Goal: Task Accomplishment & Management: Manage account settings

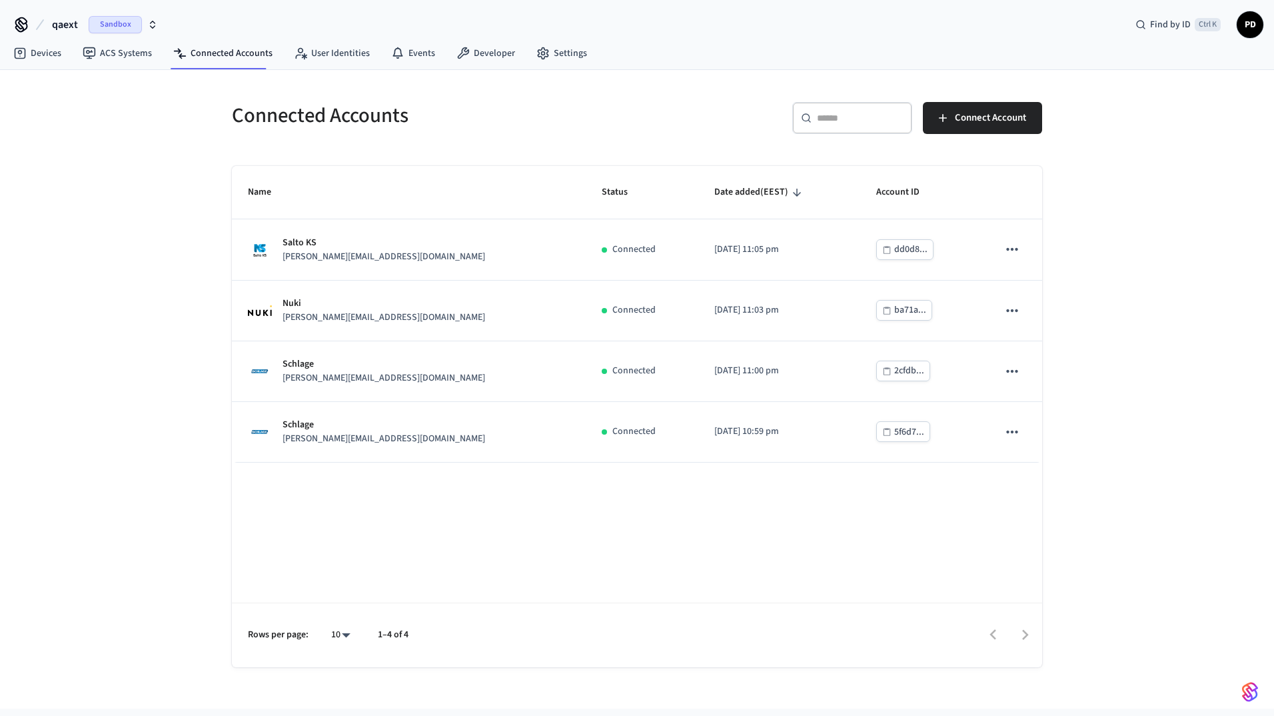
click at [1094, 250] on div "Connected Accounts ​ ​ Connect Account Name Status Date added (EEST) Account ID…" at bounding box center [637, 389] width 1274 height 638
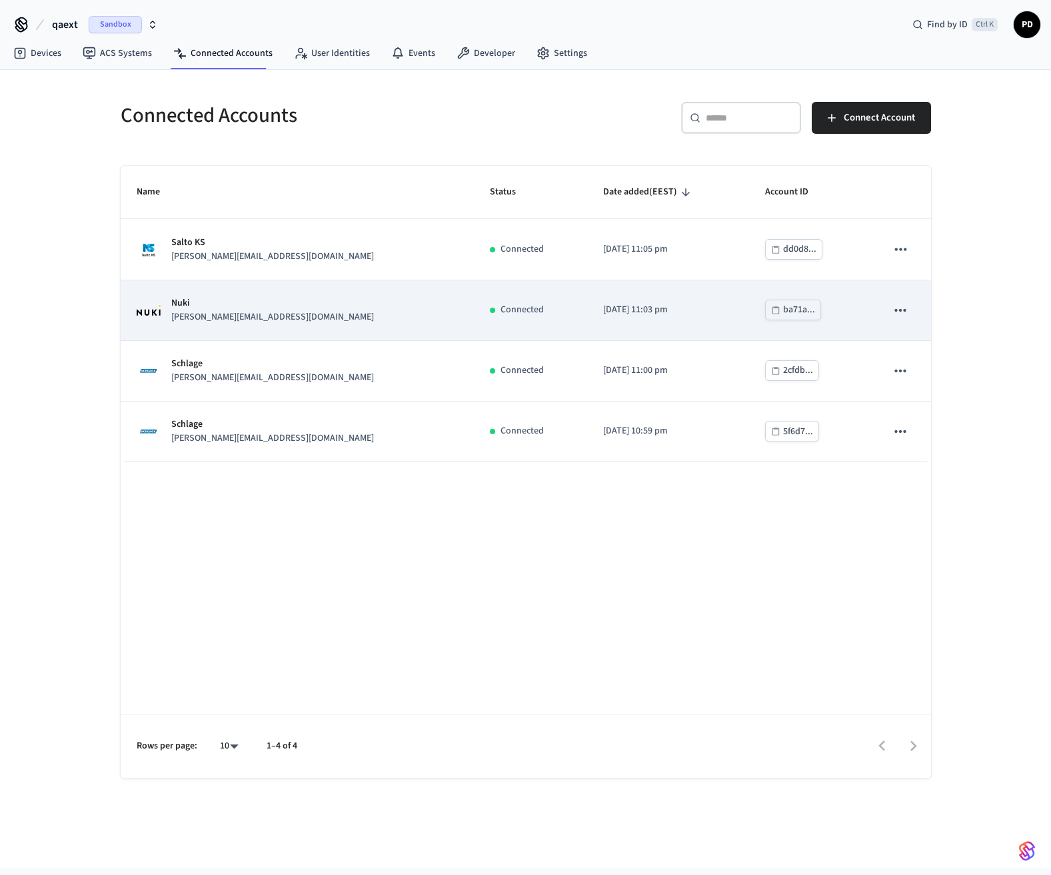
drag, startPoint x: 374, startPoint y: 427, endPoint x: 366, endPoint y: 298, distance: 129.5
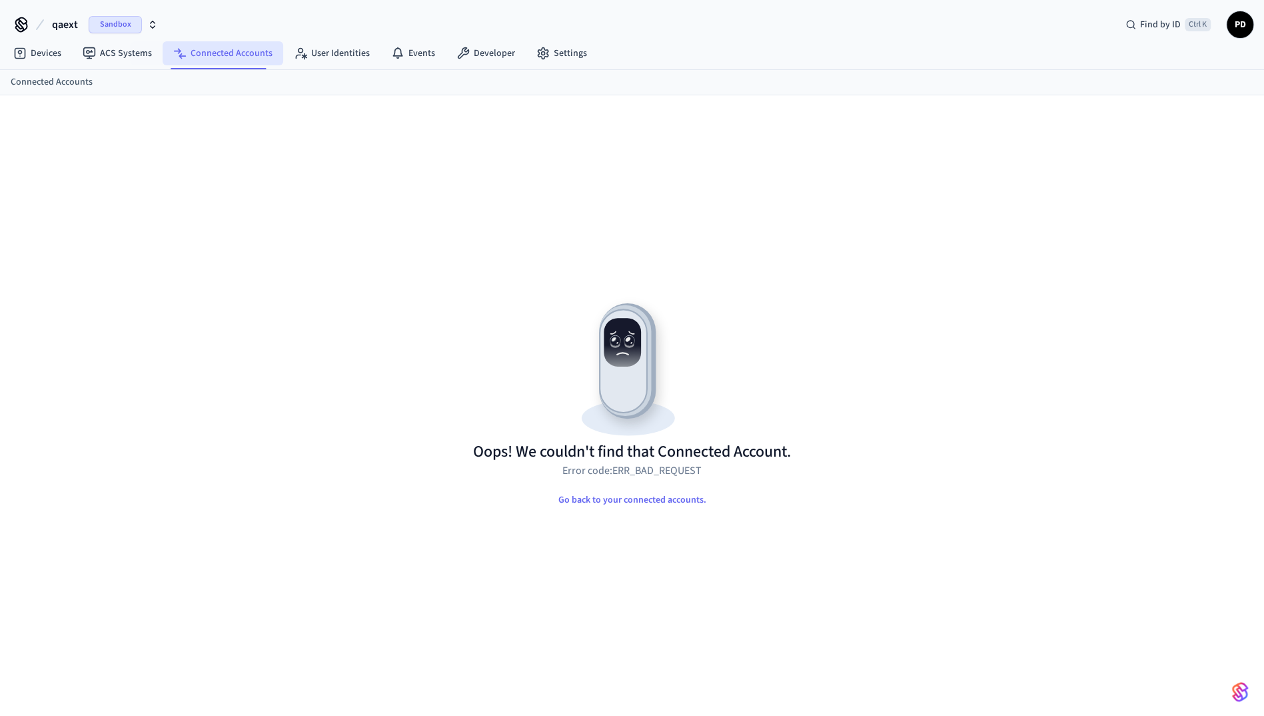
click at [189, 56] on link "Connected Accounts" at bounding box center [223, 53] width 121 height 24
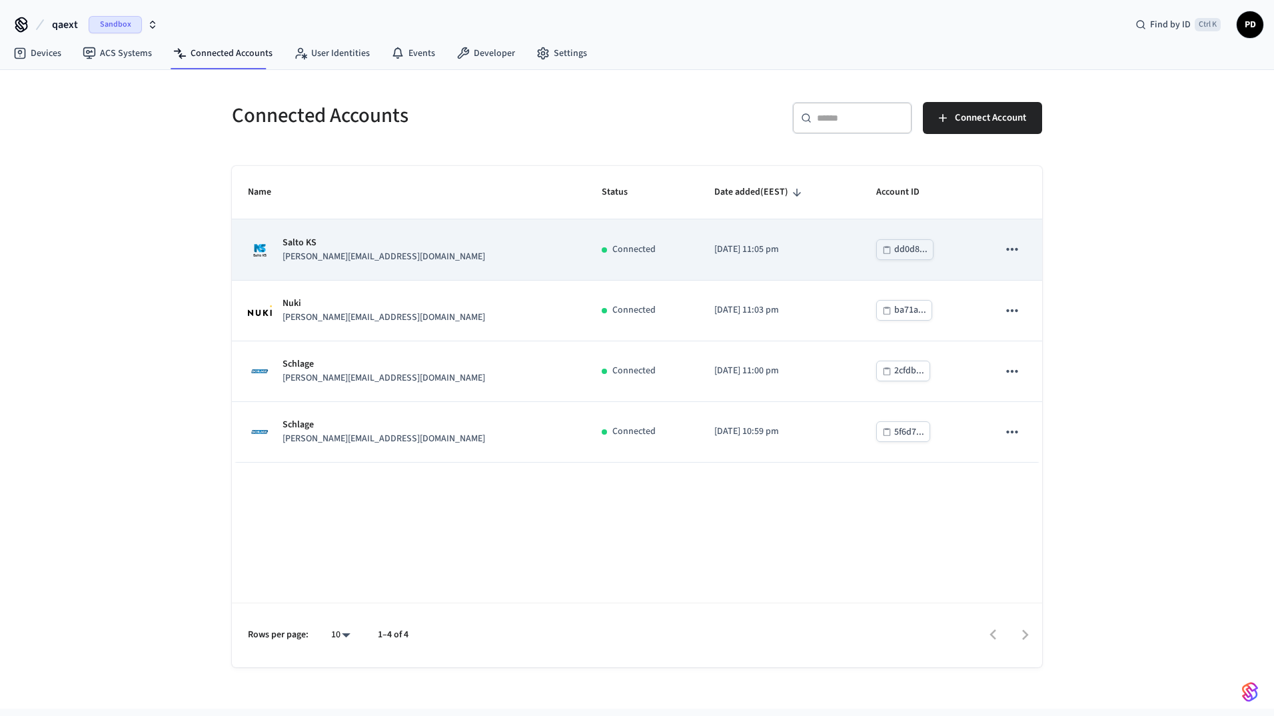
click at [1027, 255] on td "sticky table" at bounding box center [1012, 249] width 60 height 61
click at [1010, 249] on icon "sticky table" at bounding box center [1011, 249] width 17 height 17
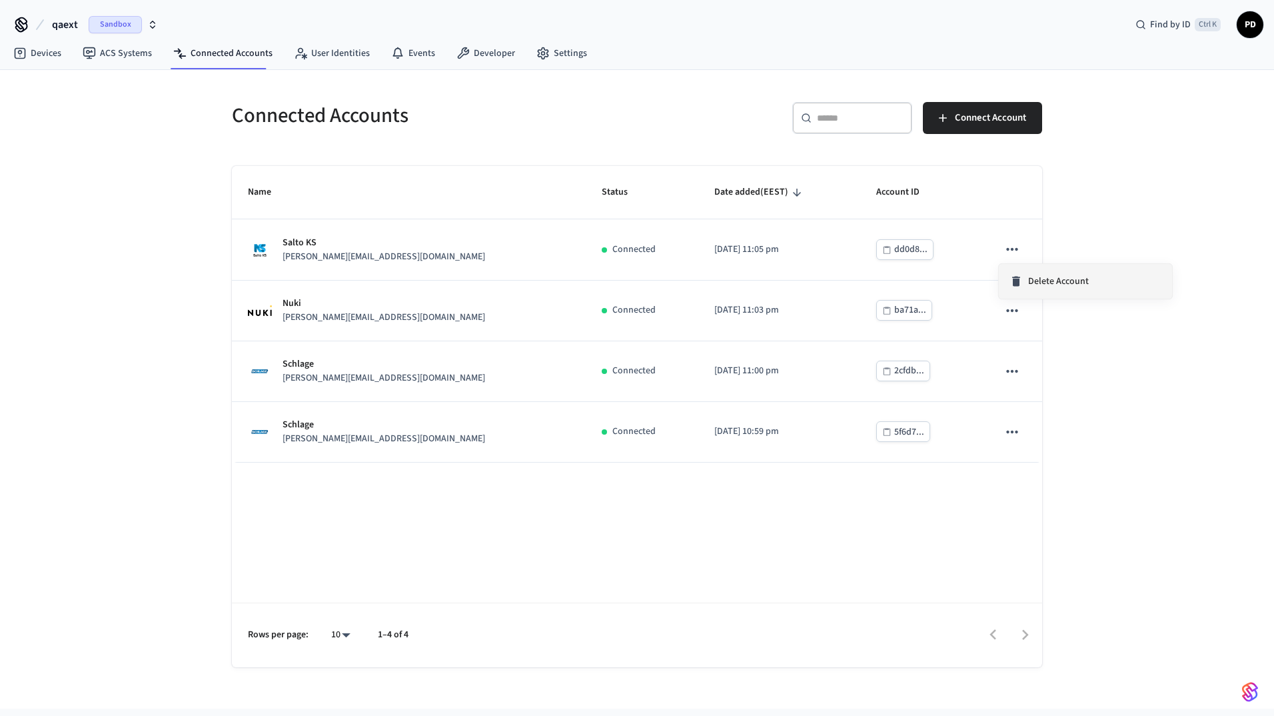
click at [1031, 269] on li "Delete Account" at bounding box center [1085, 281] width 173 height 35
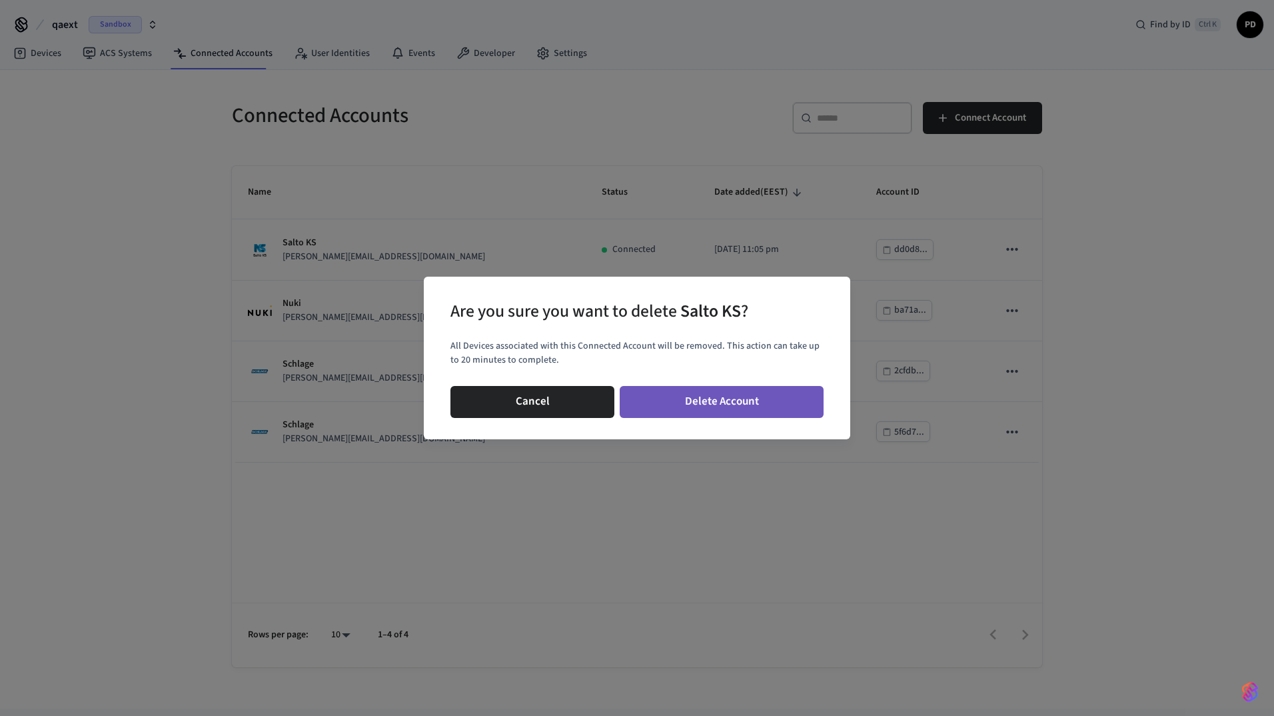
click at [728, 394] on button "Delete Account" at bounding box center [722, 402] width 204 height 32
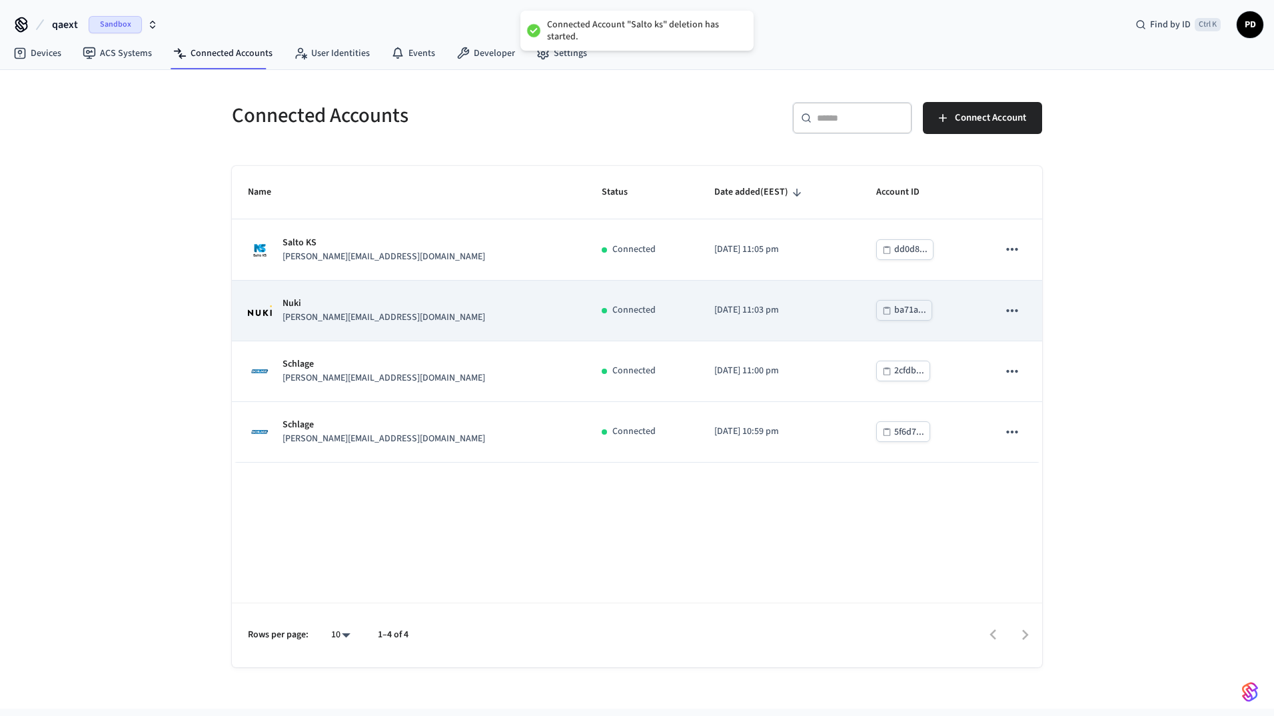
click at [1015, 299] on button "sticky table" at bounding box center [1012, 310] width 28 height 28
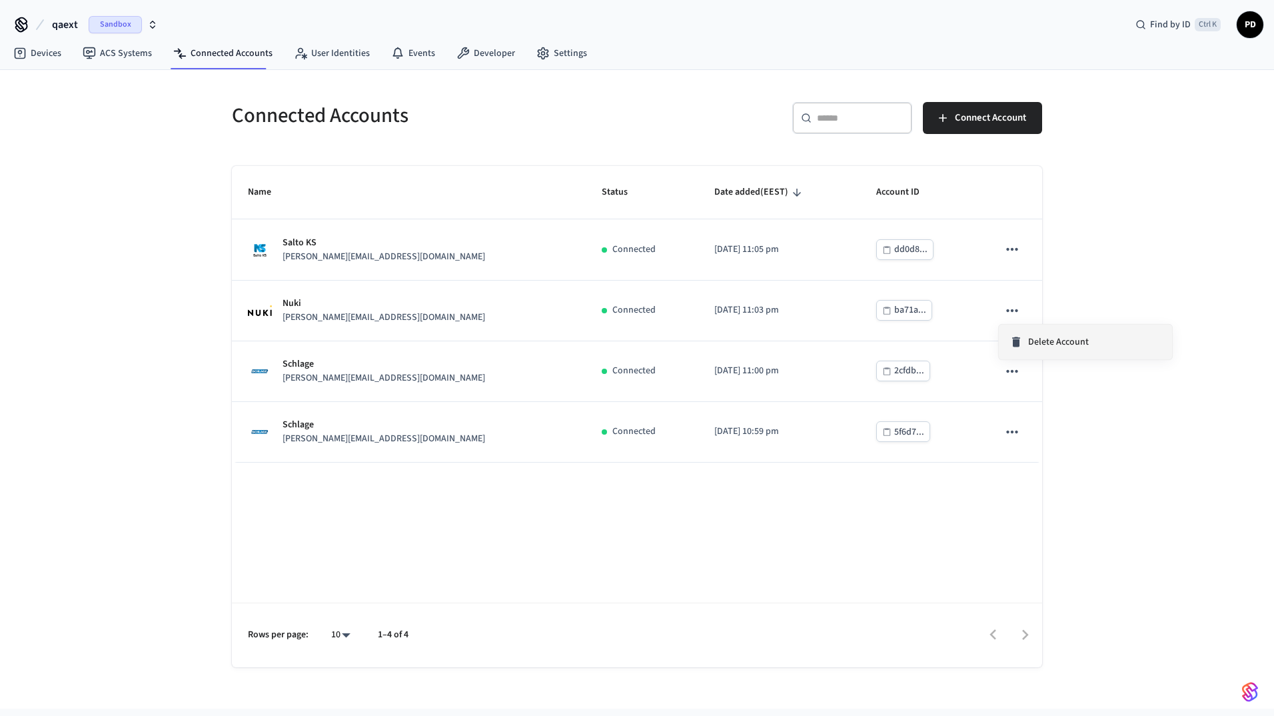
click at [1051, 348] on span "Delete Account" at bounding box center [1058, 341] width 61 height 13
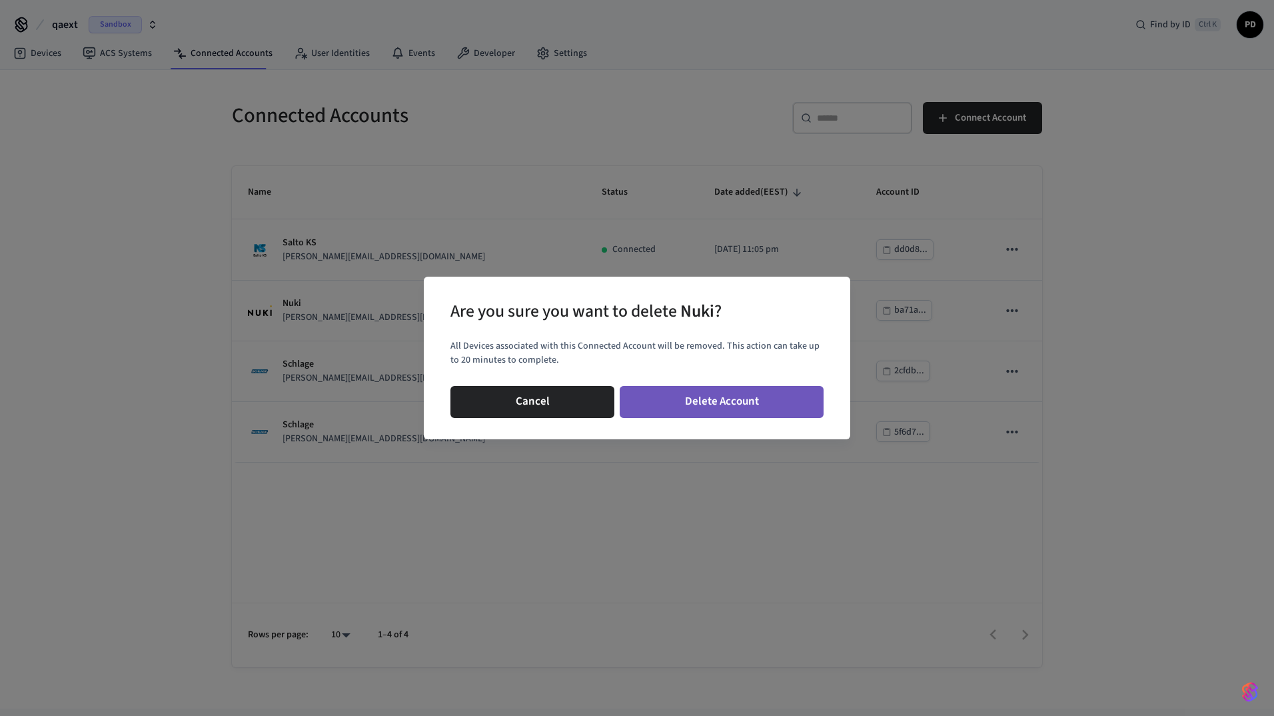
click at [725, 392] on button "Delete Account" at bounding box center [722, 402] width 204 height 32
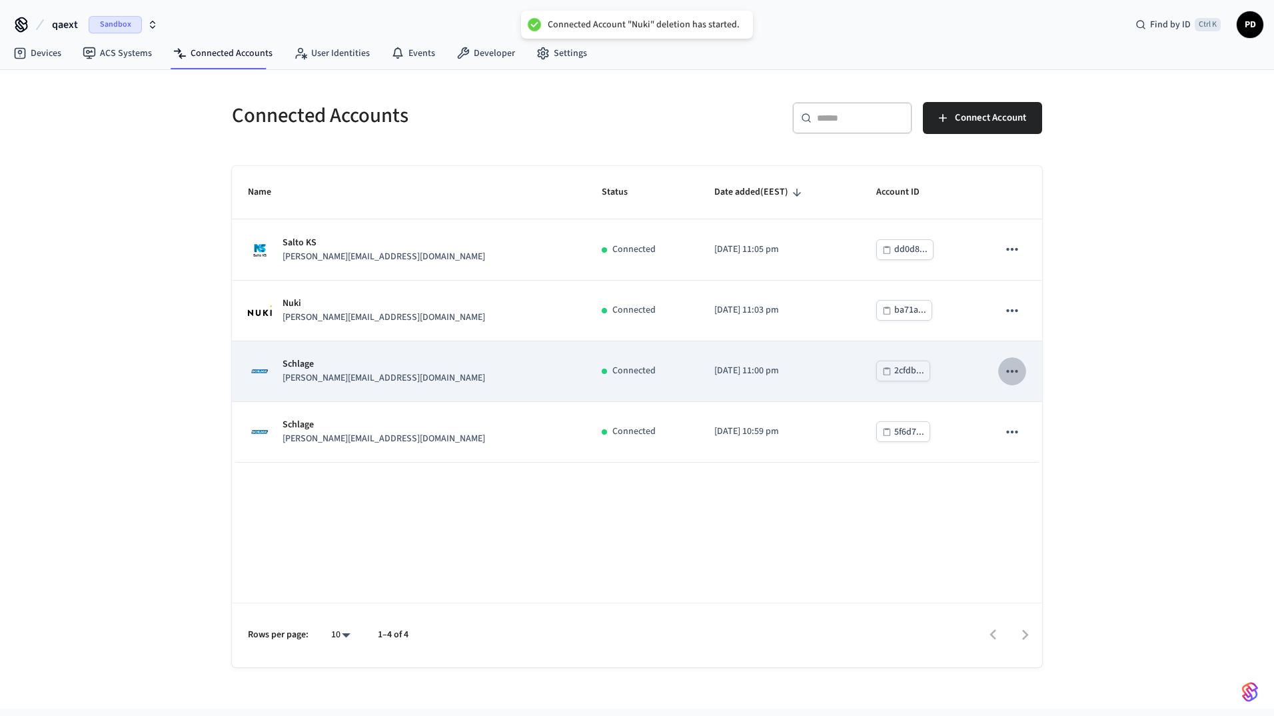
click at [1015, 373] on icon "sticky table" at bounding box center [1011, 370] width 17 height 17
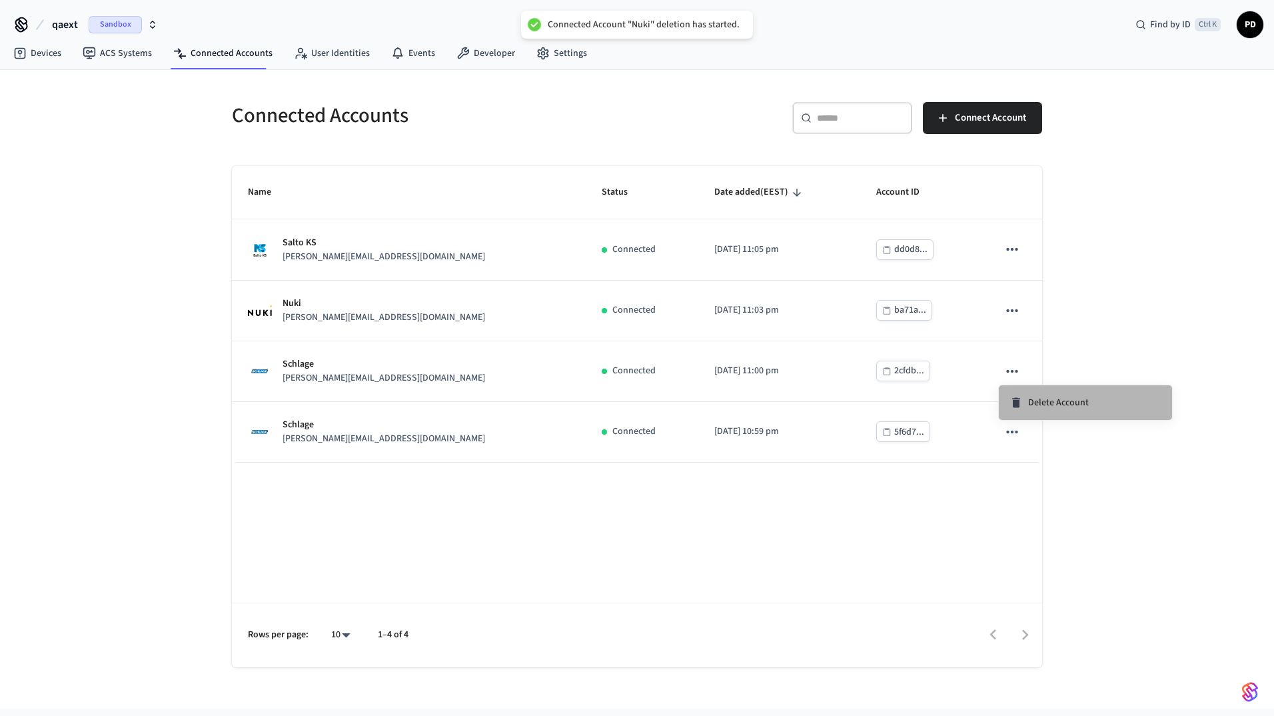
click at [1035, 398] on span "Delete Account" at bounding box center [1058, 402] width 61 height 13
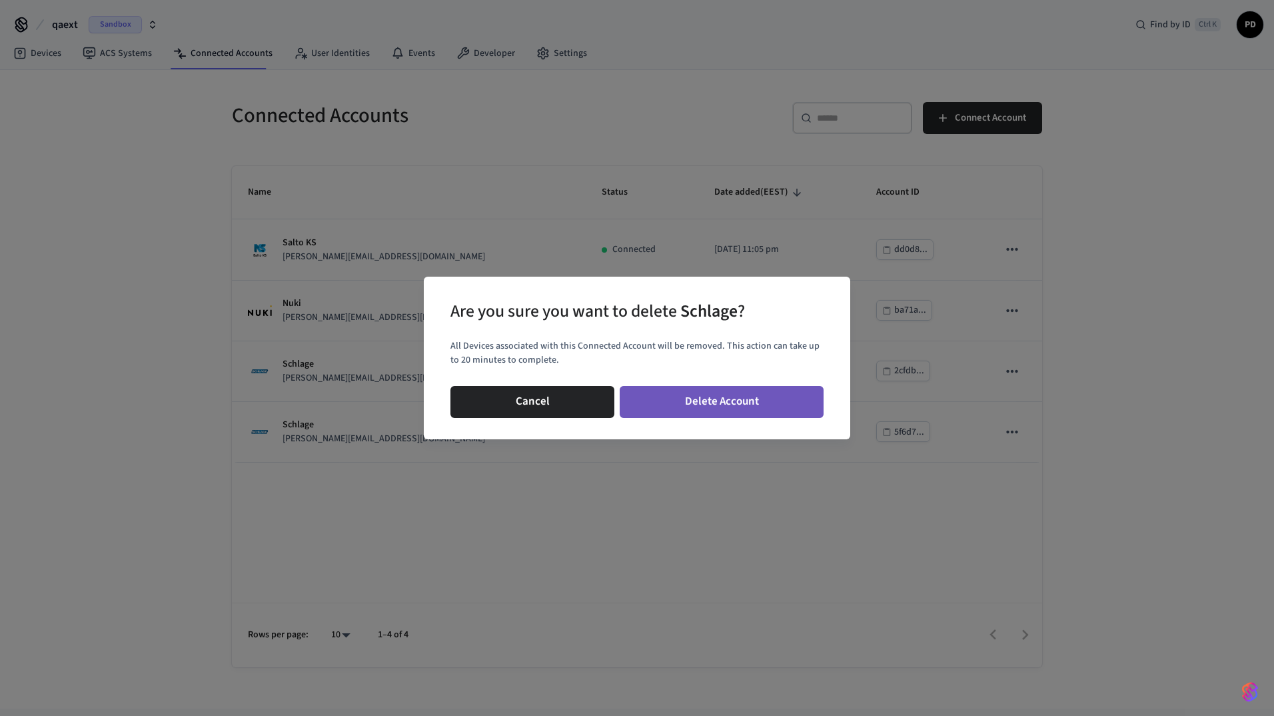
click at [786, 406] on button "Delete Account" at bounding box center [722, 402] width 204 height 32
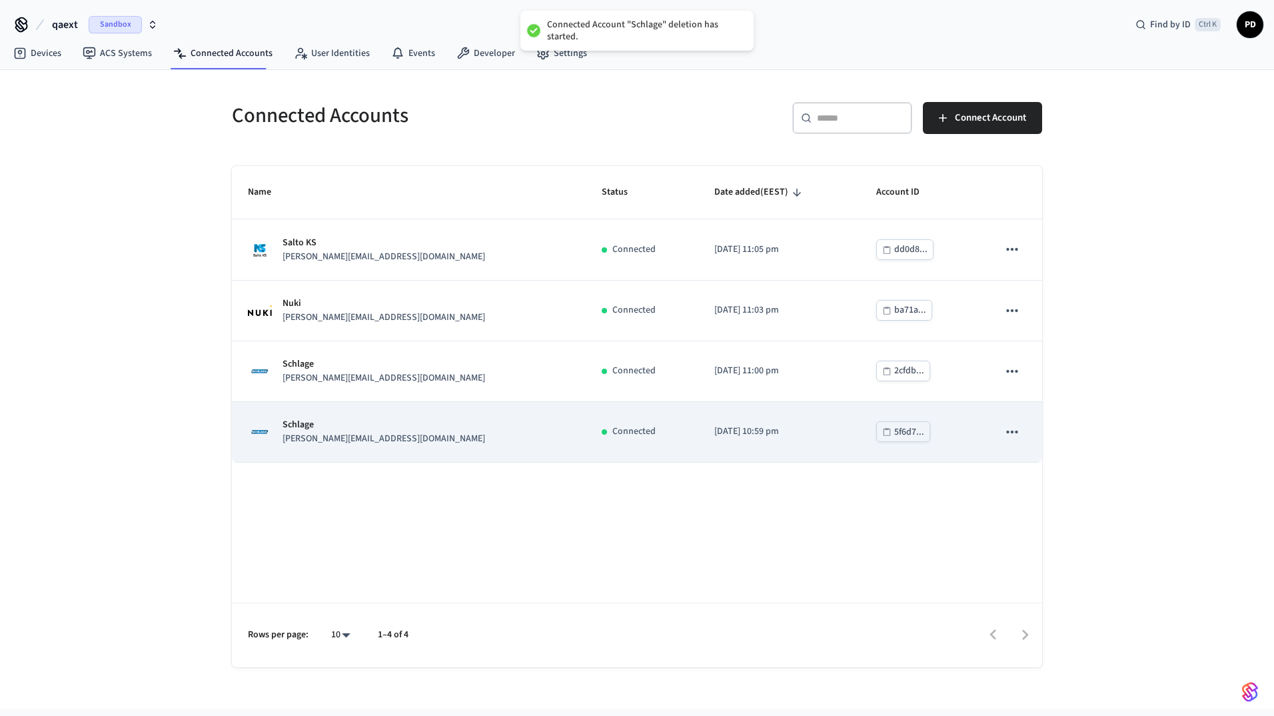
click at [1015, 430] on icon "sticky table" at bounding box center [1011, 431] width 11 height 3
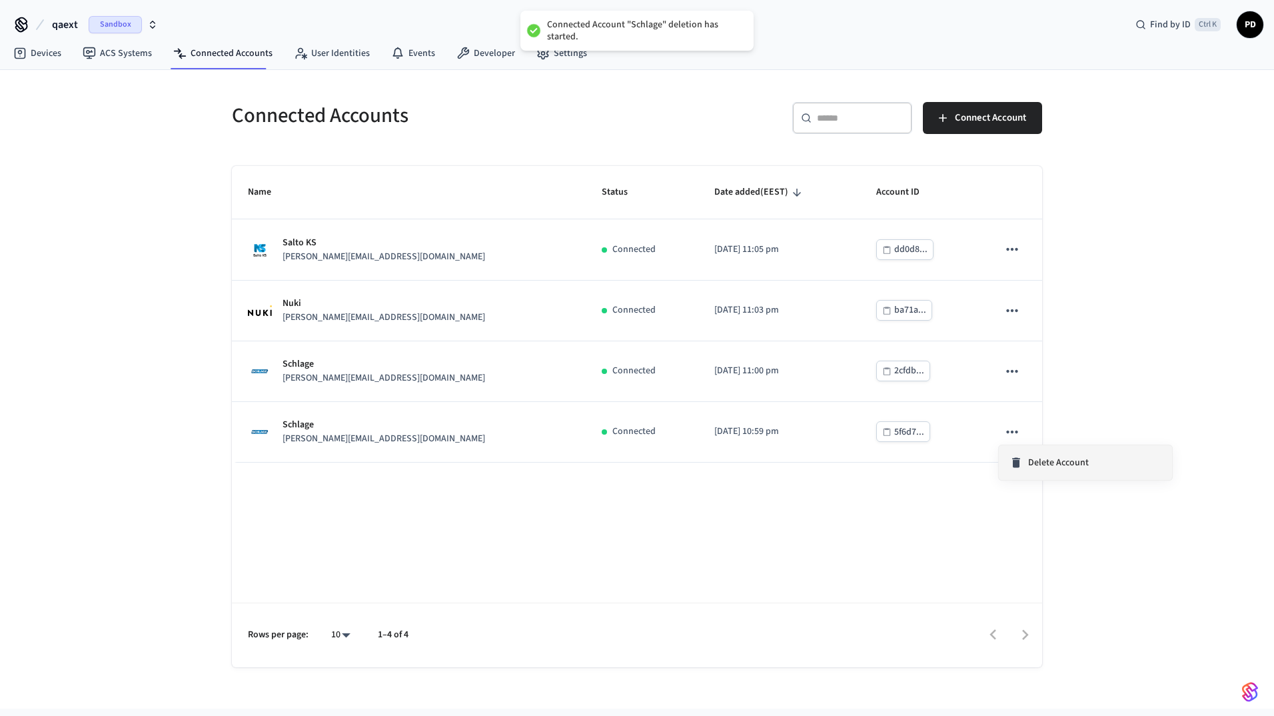
click at [1047, 468] on span "Delete Account" at bounding box center [1058, 462] width 61 height 13
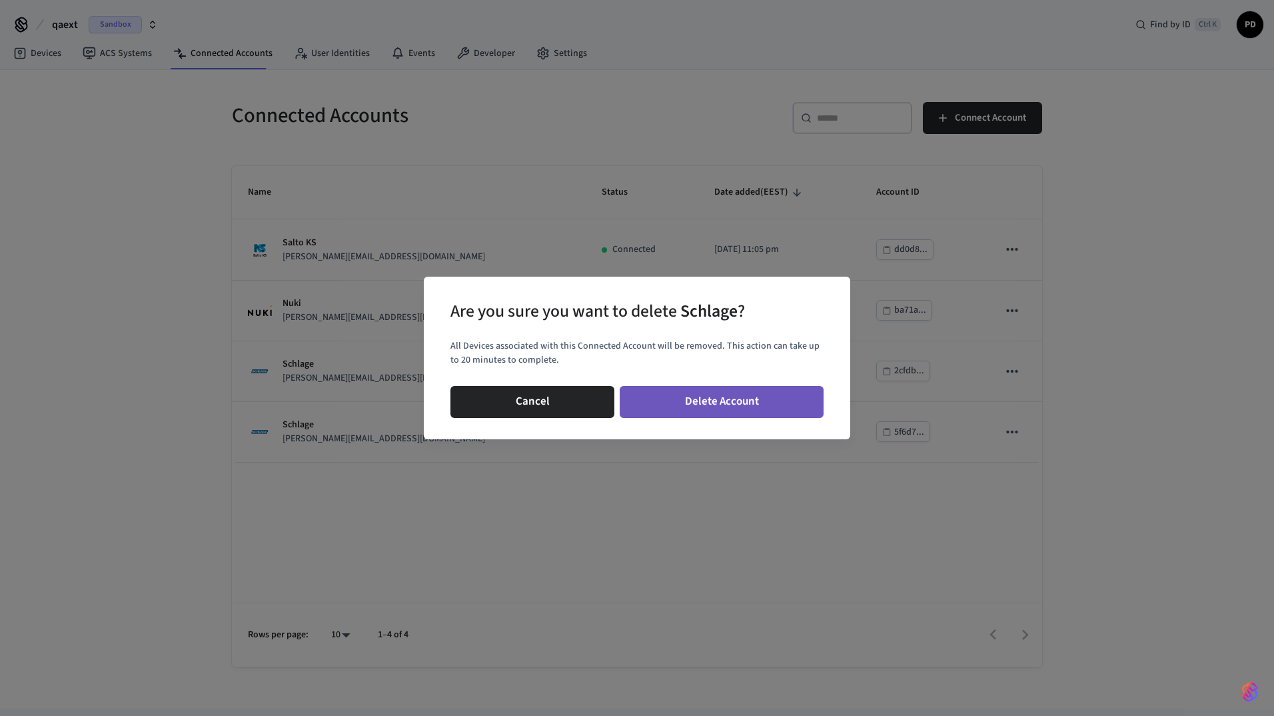
click at [797, 404] on button "Delete Account" at bounding box center [722, 402] width 204 height 32
